Goal: Task Accomplishment & Management: Complete application form

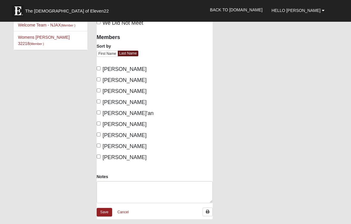
scroll to position [37, 0]
click at [101, 81] on input "Bridges-Tomkins, Susan" at bounding box center [99, 79] width 4 height 4
checkbox input "true"
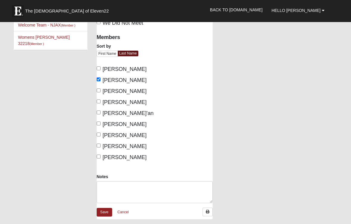
click at [97, 95] on label "Clifton, Michele" at bounding box center [122, 91] width 50 height 8
click at [97, 92] on input "Clifton, Michele" at bounding box center [99, 90] width 4 height 4
checkbox input "true"
click at [100, 114] on input "Huber, Jo'an" at bounding box center [99, 112] width 4 height 4
checkbox input "true"
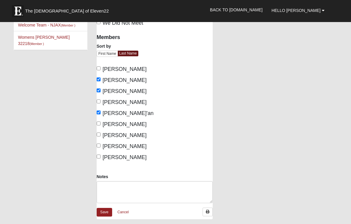
click at [99, 125] on input "Jardine, Roxanne" at bounding box center [99, 123] width 4 height 4
checkbox input "true"
click at [100, 136] on input "Johnson, Jerry" at bounding box center [99, 134] width 4 height 4
checkbox input "true"
click at [99, 147] on input "Johnson, Suellen" at bounding box center [99, 146] width 4 height 4
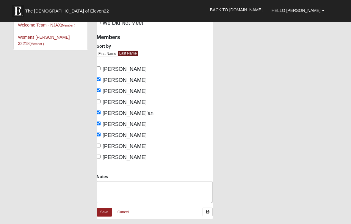
checkbox input "true"
click at [100, 158] on input "Mullineaux, Jill" at bounding box center [99, 157] width 4 height 4
checkbox input "true"
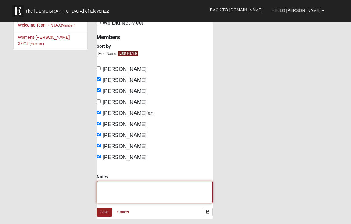
click at [105, 195] on textarea "Notes" at bounding box center [155, 192] width 116 height 22
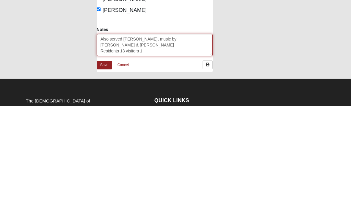
type textarea "Also served [PERSON_NAME], music by [PERSON_NAME] & [PERSON_NAME] Residents 13 …"
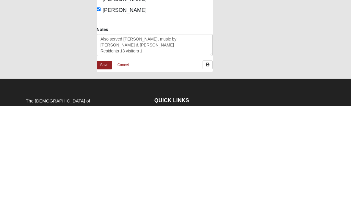
click at [108, 179] on link "Save" at bounding box center [104, 183] width 15 height 9
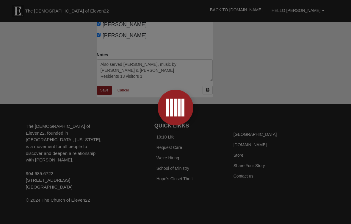
scroll to position [166, 0]
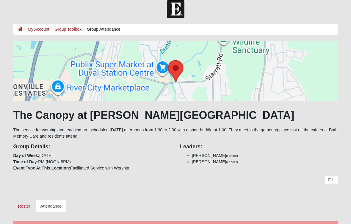
scroll to position [7, 0]
